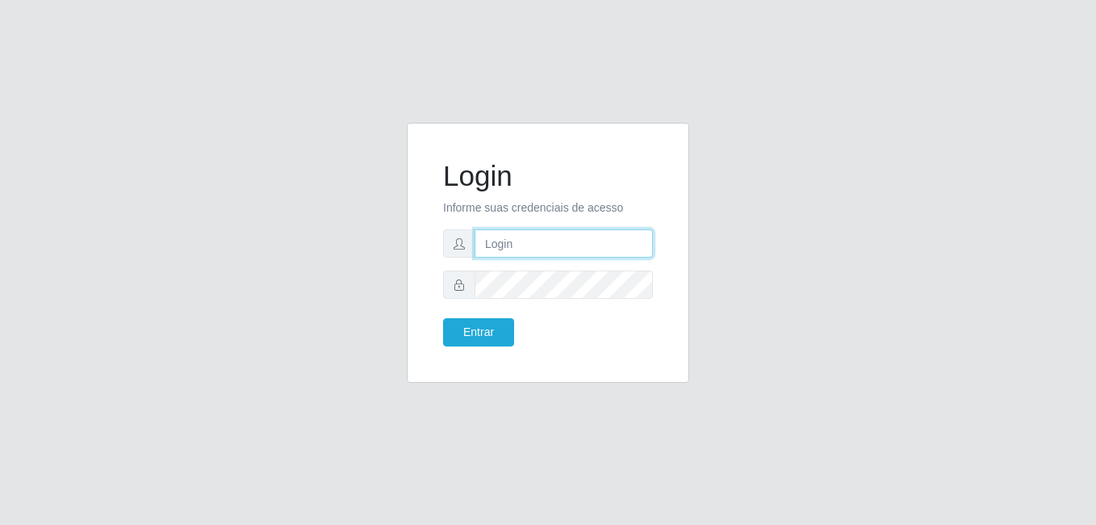
click at [527, 239] on input "text" at bounding box center [564, 243] width 178 height 28
type input "[PERSON_NAME]"
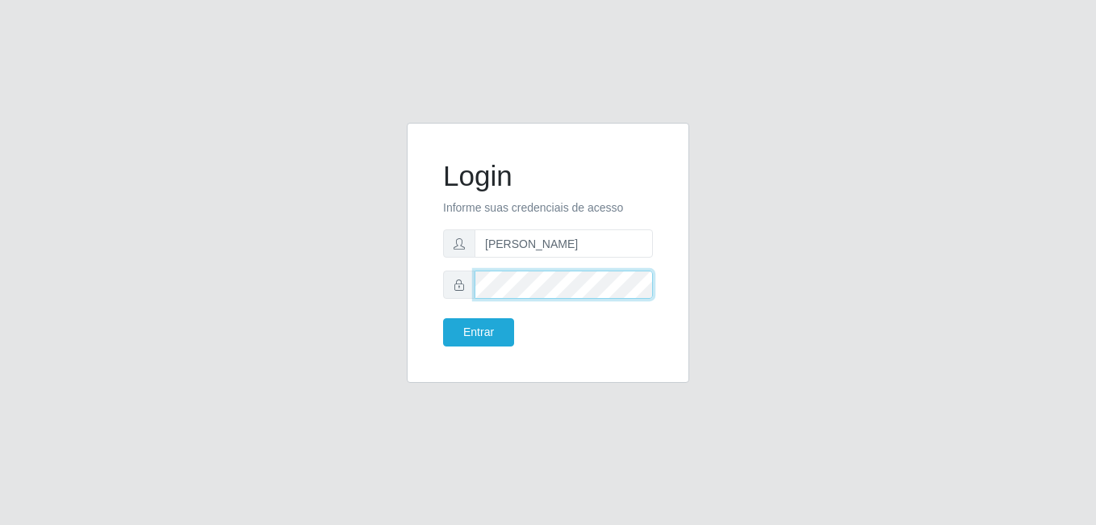
click at [443, 318] on button "Entrar" at bounding box center [478, 332] width 71 height 28
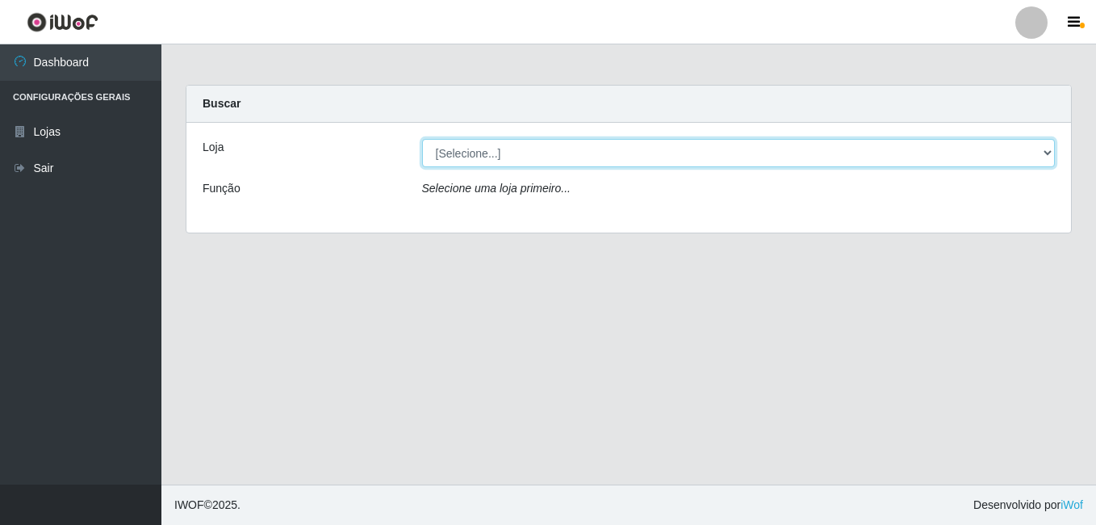
click at [491, 156] on select "[Selecione...] Bemais Supermercados - [GEOGRAPHIC_DATA]" at bounding box center [739, 153] width 634 height 28
select select "249"
click at [422, 139] on select "[Selecione...] Bemais Supermercados - [GEOGRAPHIC_DATA]" at bounding box center [739, 153] width 634 height 28
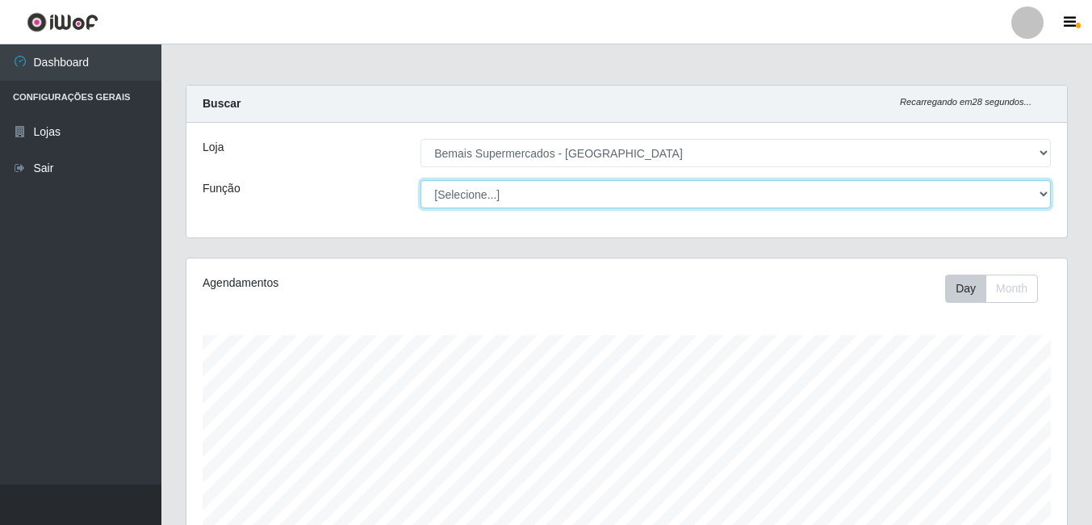
scroll to position [335, 881]
click at [1010, 189] on select "[Selecione...] ASG ASG + ASG ++ Auxiliar de Depósito Auxiliar de Depósito + Aux…" at bounding box center [735, 194] width 630 height 28
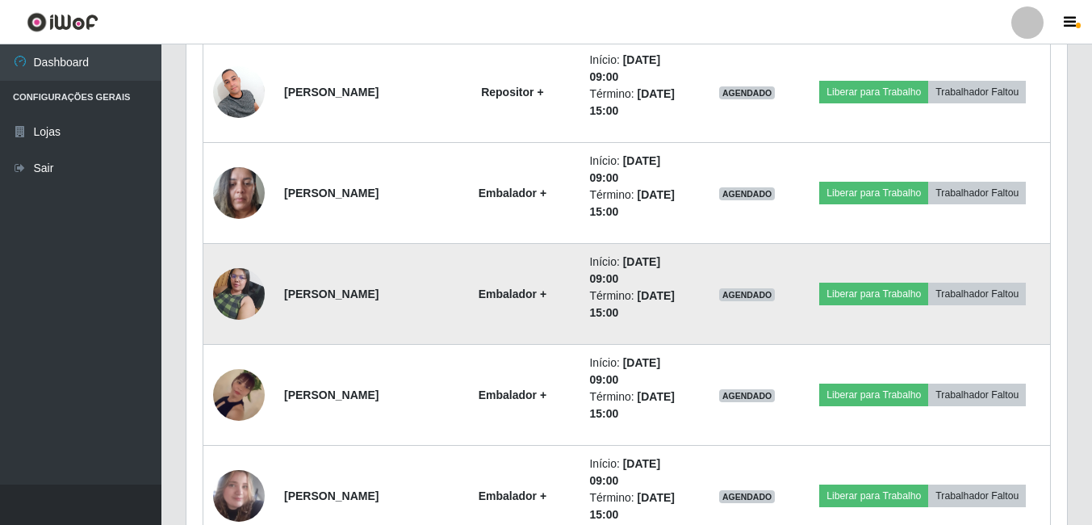
scroll to position [1937, 0]
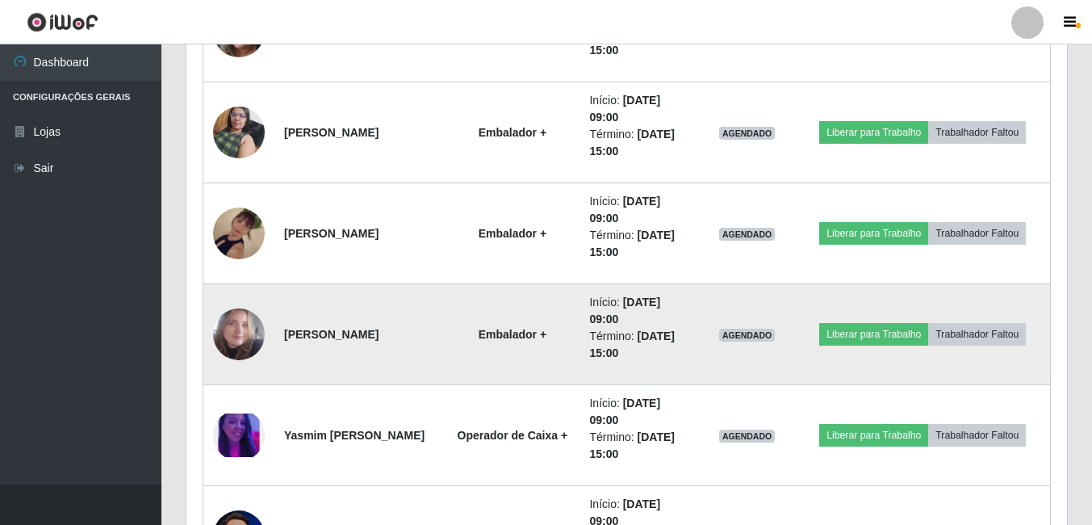
click at [258, 325] on img at bounding box center [239, 333] width 52 height 61
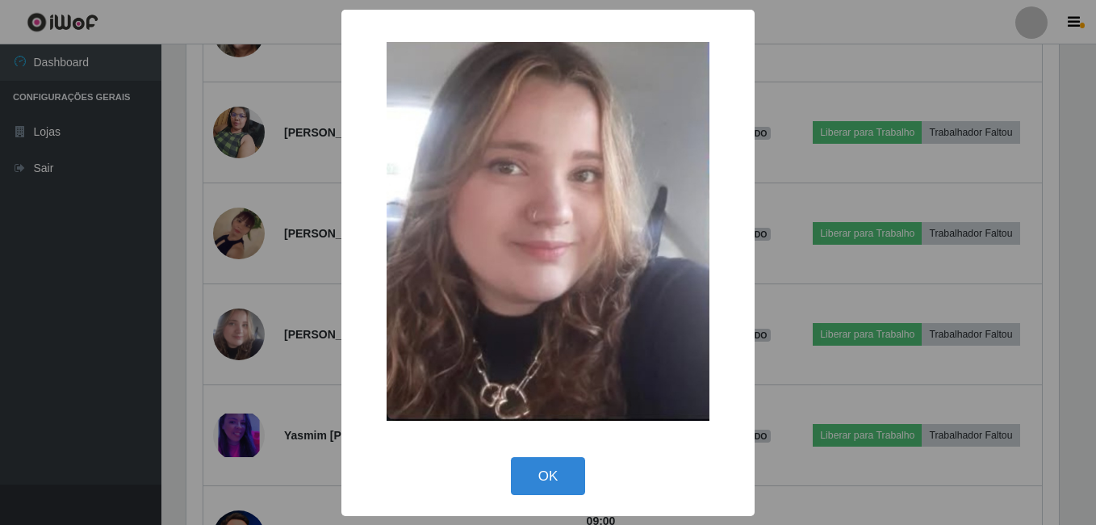
click at [222, 323] on div "× OK Cancel" at bounding box center [548, 262] width 1096 height 525
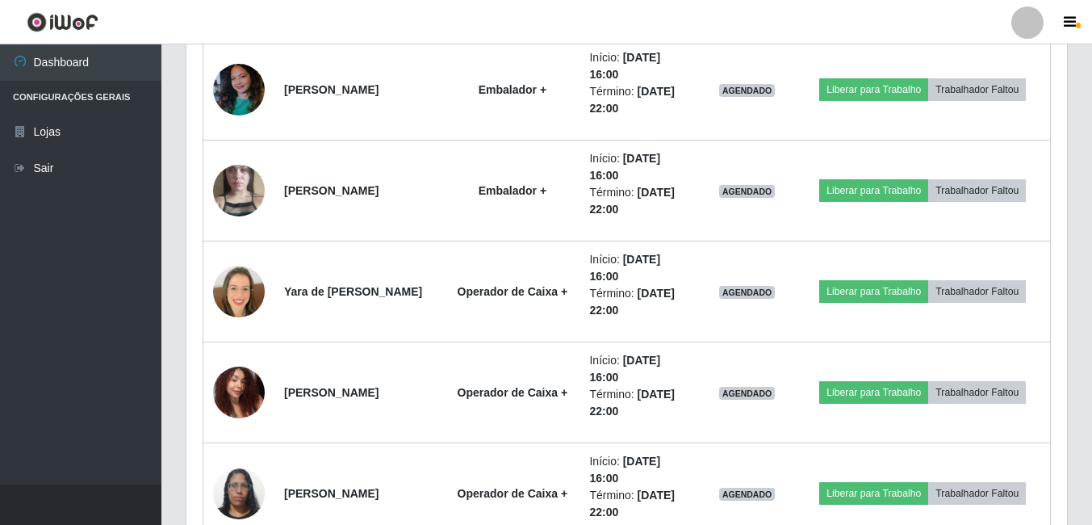
scroll to position [4194, 0]
